Goal: Transaction & Acquisition: Obtain resource

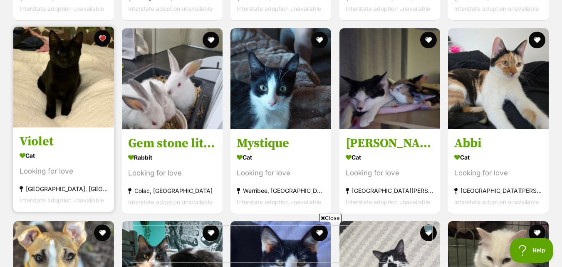
click at [48, 133] on h3 "Violet" at bounding box center [64, 141] width 88 height 16
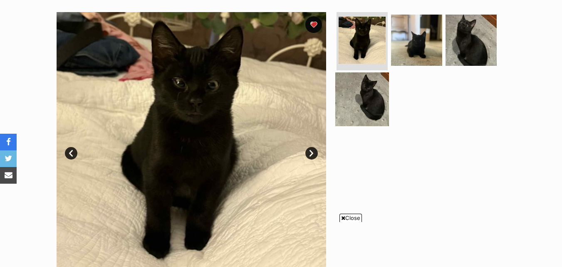
click at [374, 86] on img at bounding box center [363, 99] width 54 height 54
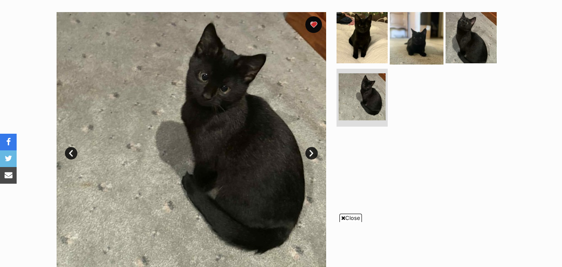
click at [406, 50] on img at bounding box center [417, 38] width 54 height 54
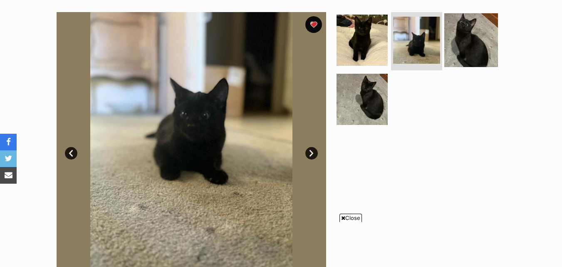
click at [469, 44] on img at bounding box center [472, 40] width 54 height 54
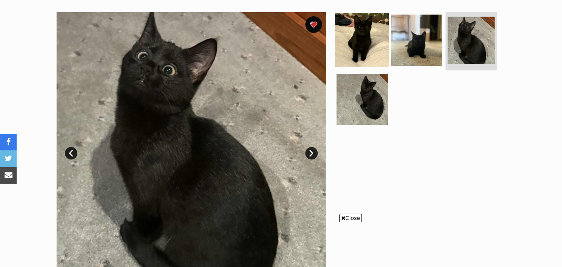
click at [378, 44] on img at bounding box center [363, 40] width 54 height 54
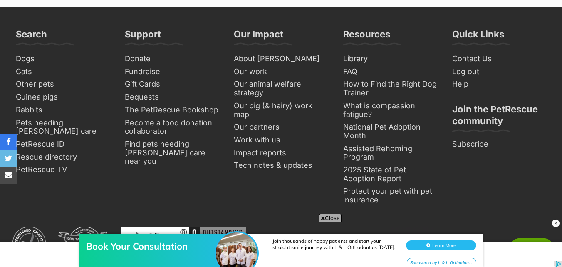
click at [555, 224] on img at bounding box center [556, 223] width 8 height 8
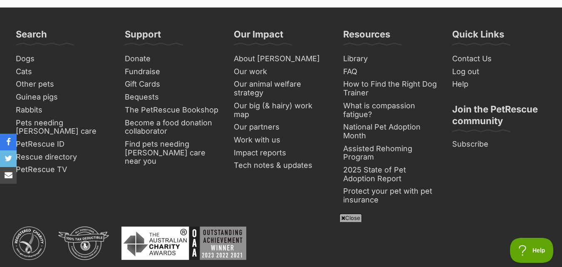
scroll to position [1111, 0]
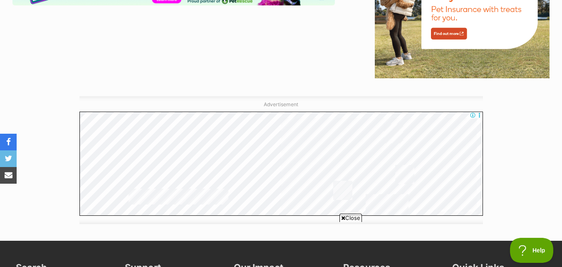
click at [350, 216] on span "Close" at bounding box center [351, 218] width 22 height 8
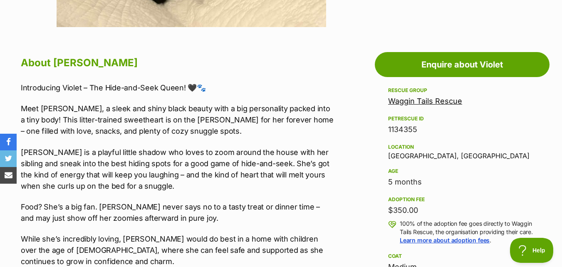
scroll to position [419, 0]
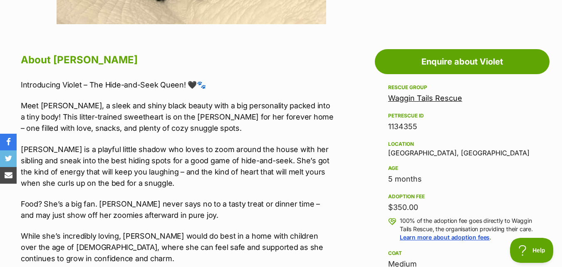
click at [458, 95] on link "Waggin Tails Rescue" at bounding box center [425, 98] width 74 height 9
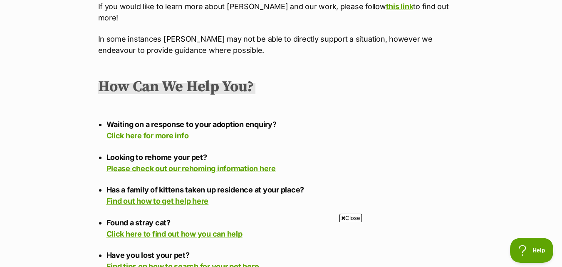
scroll to position [133, 0]
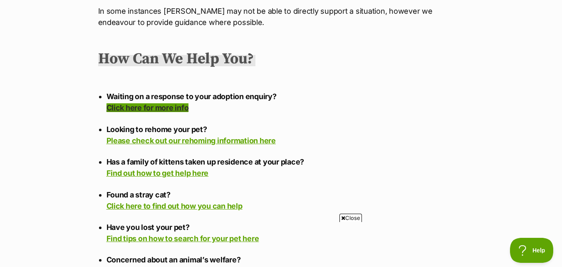
click at [173, 103] on link "Click here for more info" at bounding box center [148, 107] width 82 height 9
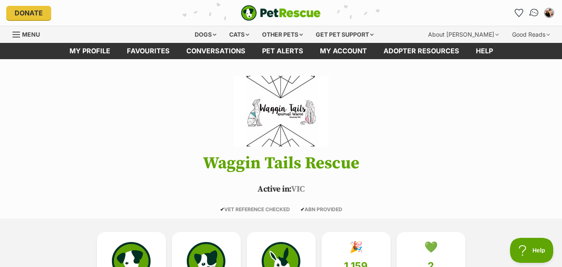
click at [535, 6] on link "Conversations" at bounding box center [534, 12] width 17 height 17
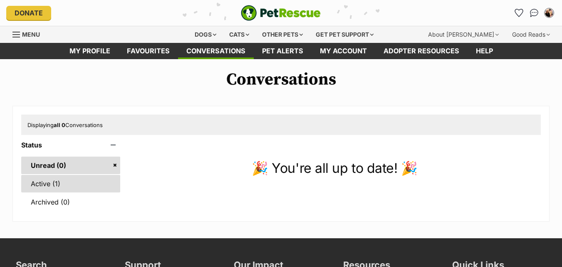
click at [65, 184] on link "Active (1)" at bounding box center [70, 183] width 99 height 17
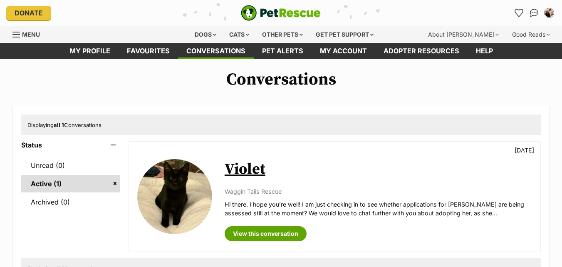
click at [259, 172] on link "Violet" at bounding box center [245, 169] width 41 height 19
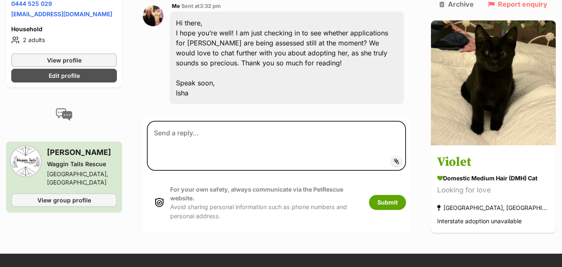
scroll to position [90, 0]
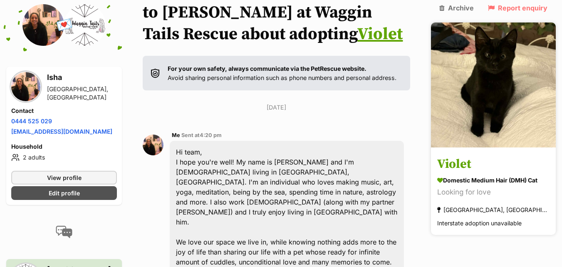
click at [459, 155] on h3 "Violet" at bounding box center [494, 164] width 112 height 19
